Goal: Information Seeking & Learning: Learn about a topic

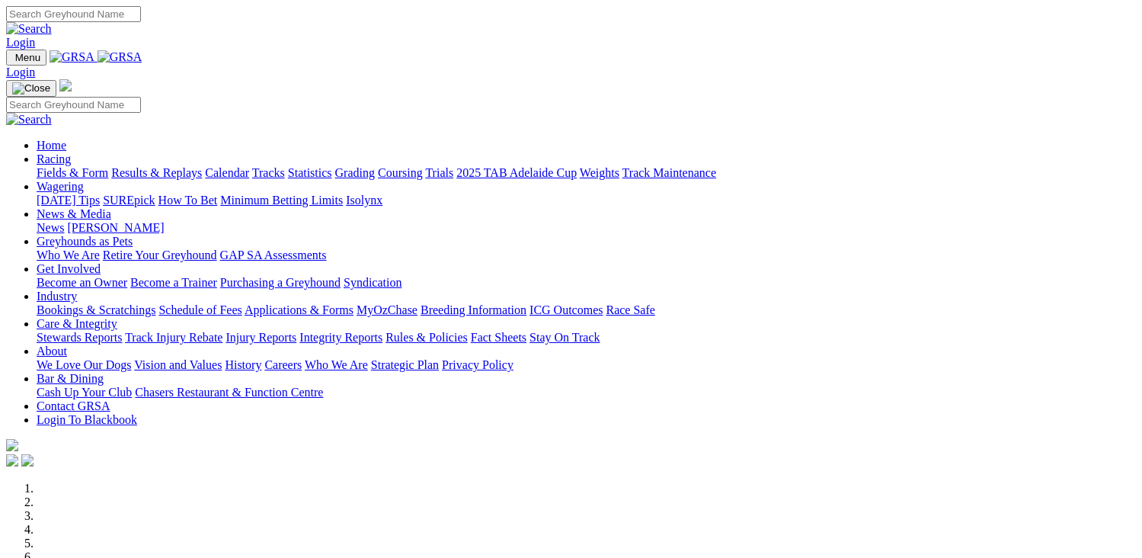
scroll to position [457, 0]
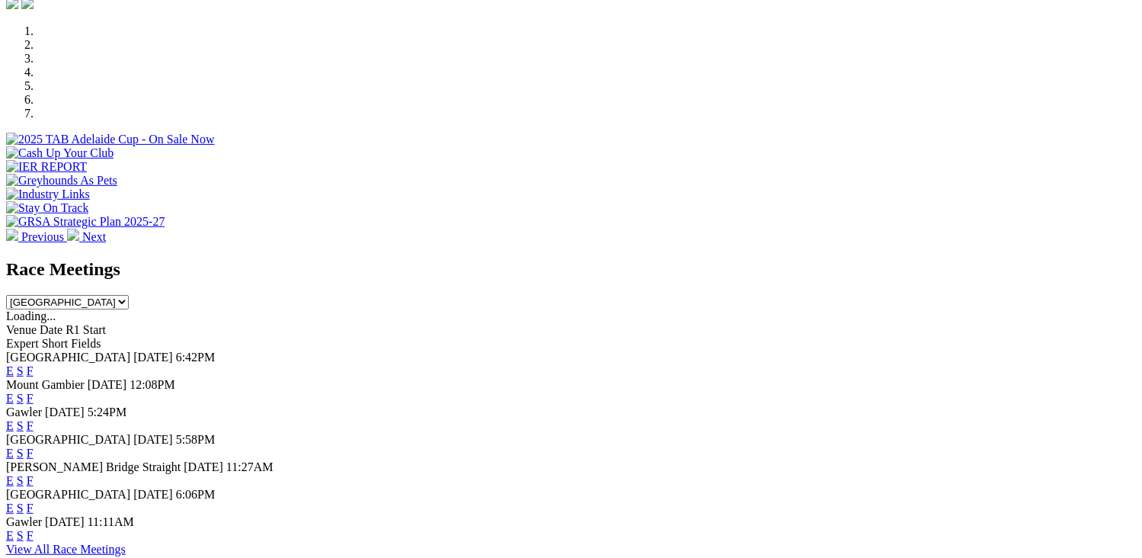
click at [34, 364] on link "F" at bounding box center [30, 370] width 7 height 13
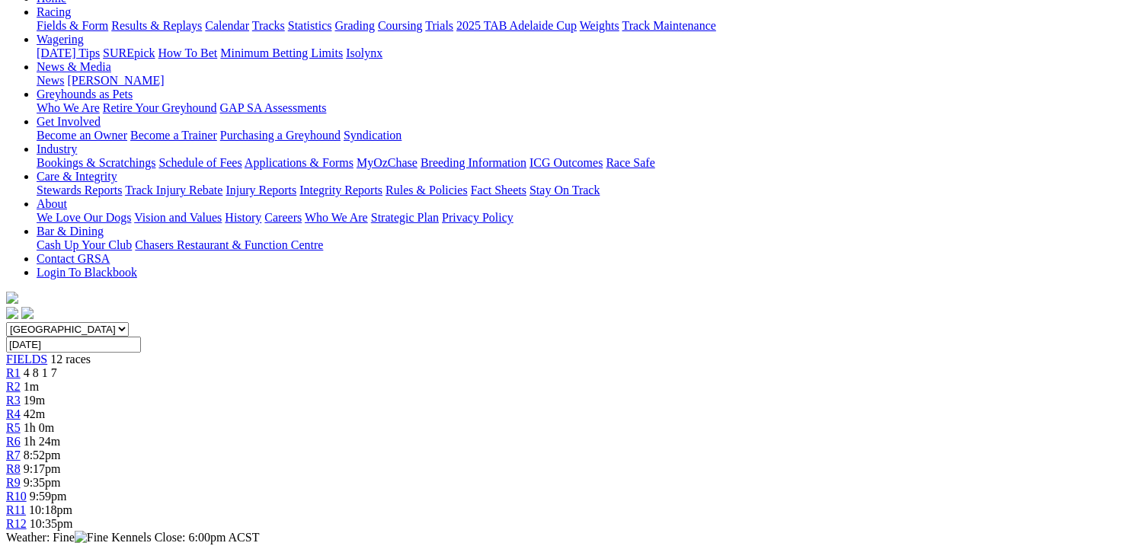
scroll to position [229, 0]
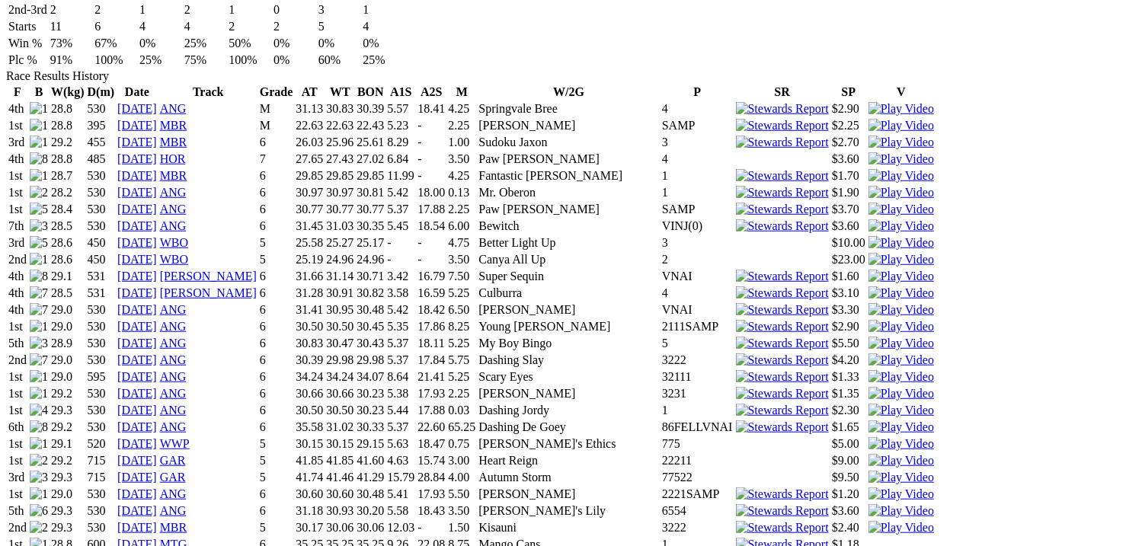
scroll to position [1143, 0]
